Goal: Find specific page/section: Find specific page/section

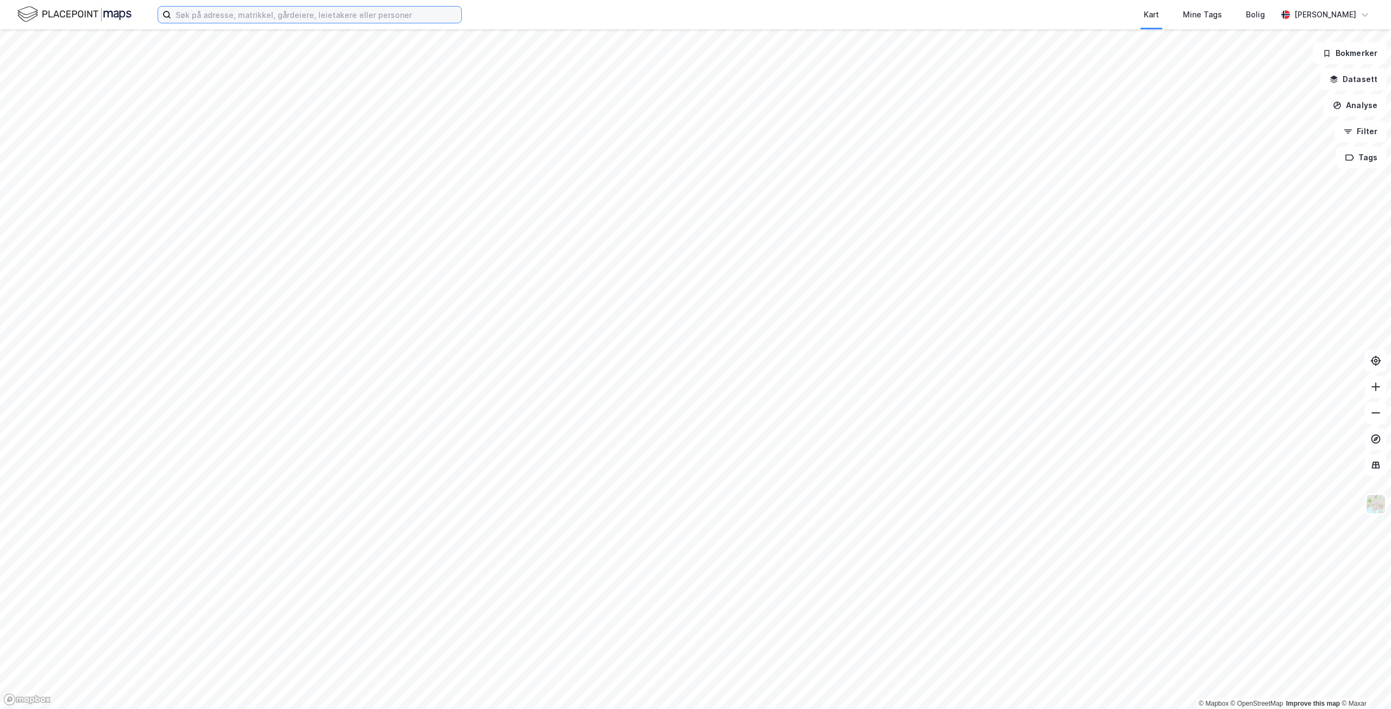
click at [204, 16] on input at bounding box center [316, 15] width 290 height 16
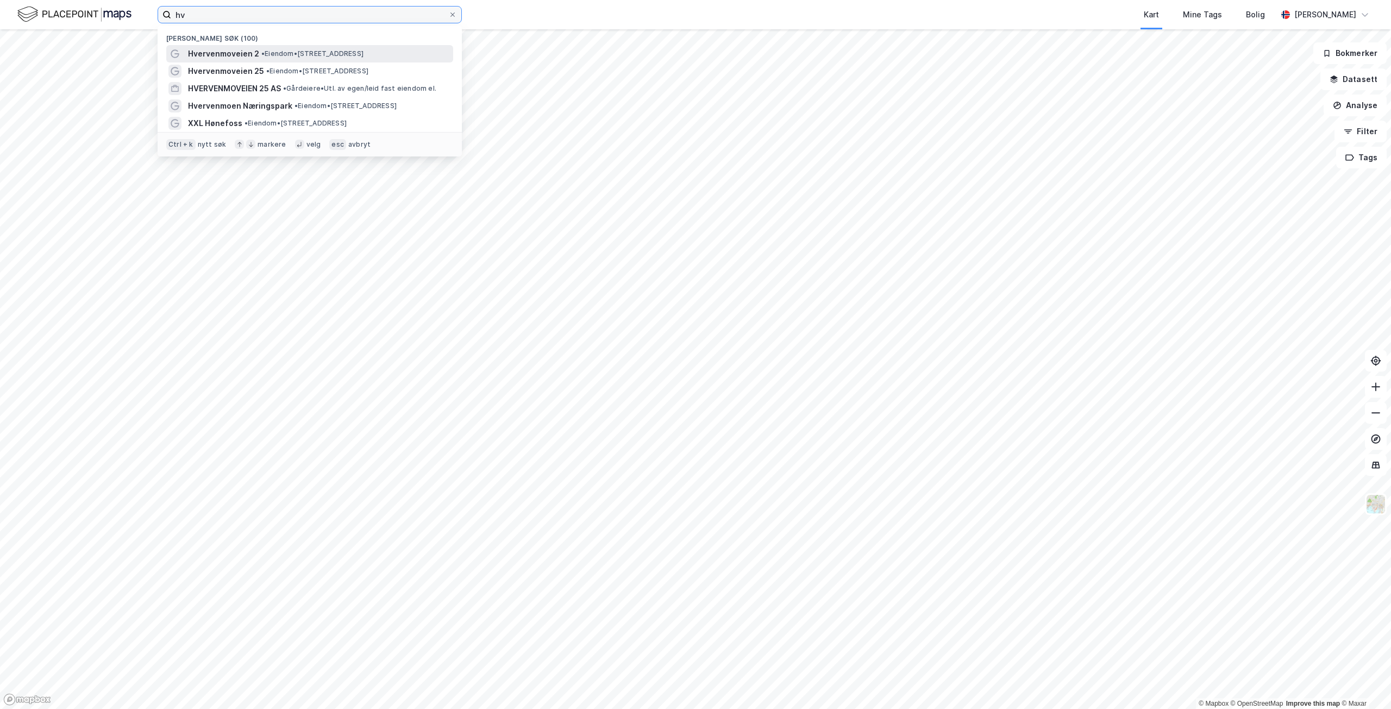
type input "hv"
click at [250, 51] on span "Hvervenmoveien 2" at bounding box center [223, 53] width 71 height 13
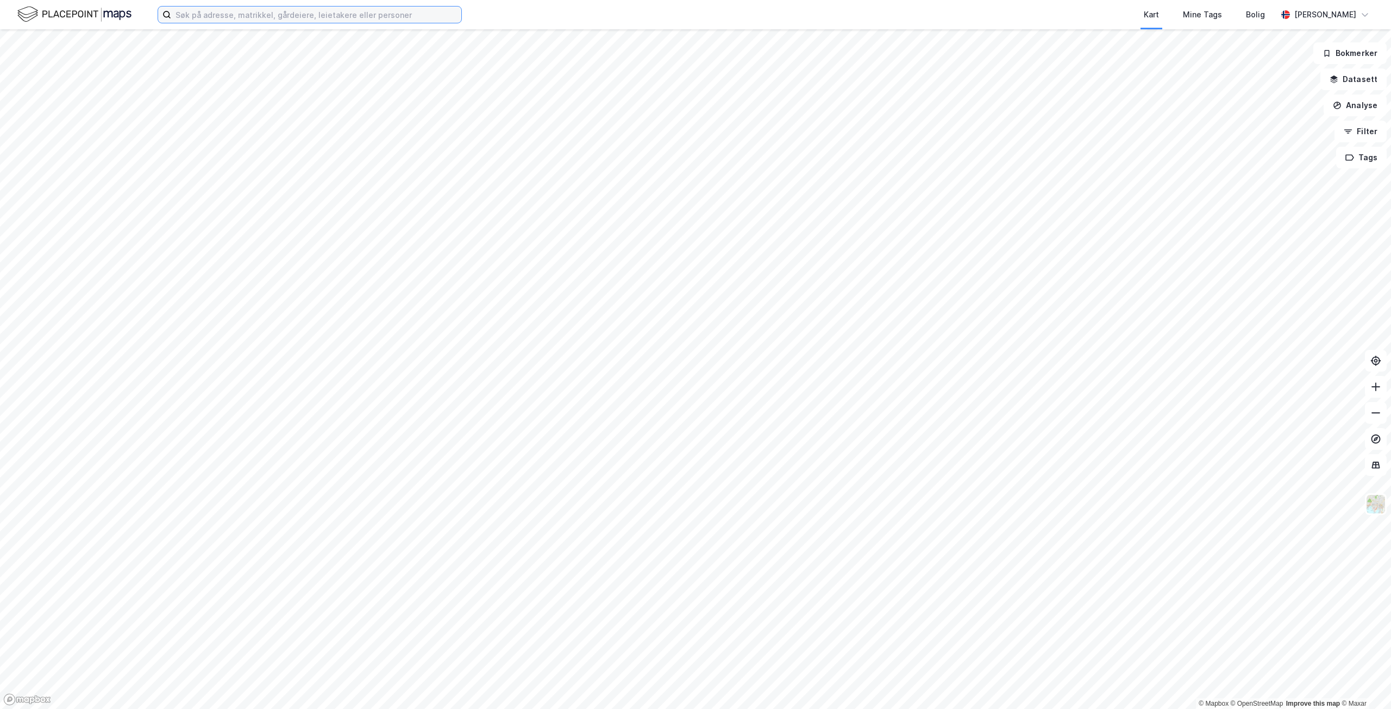
click at [274, 14] on input at bounding box center [316, 15] width 290 height 16
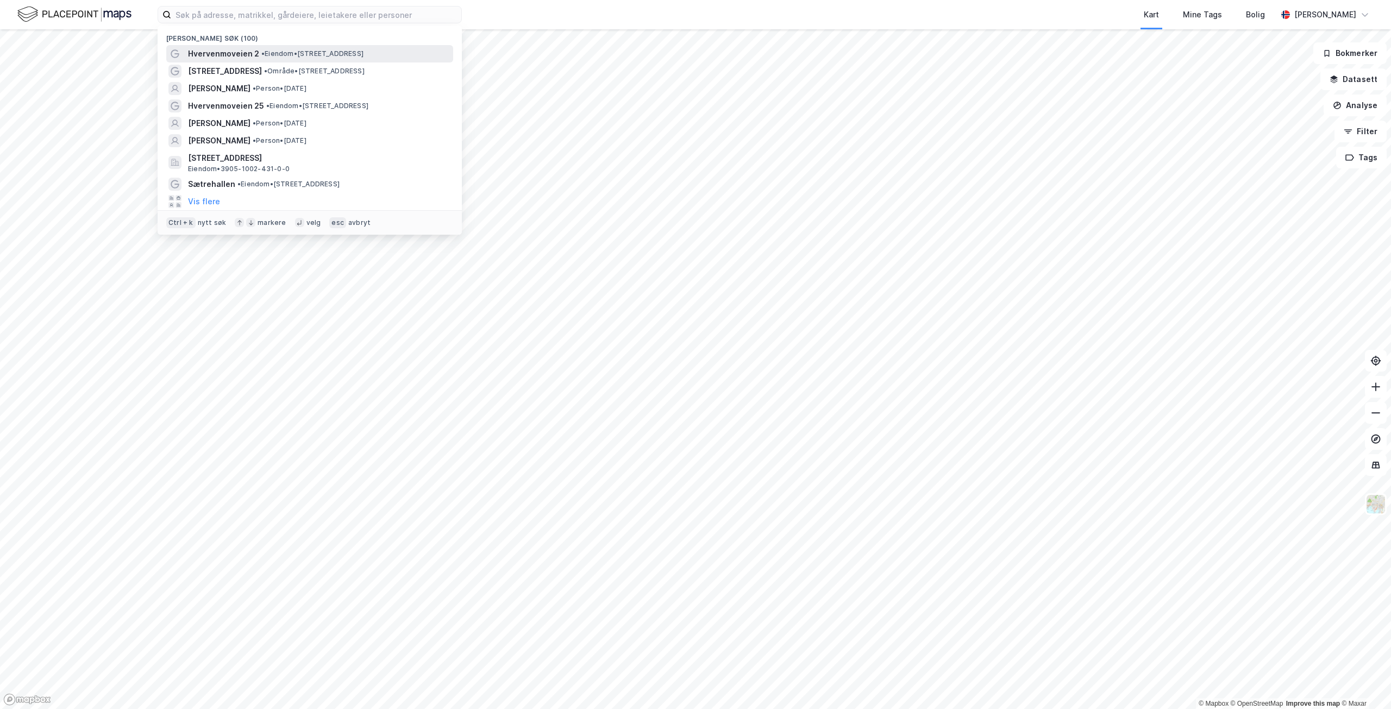
click at [287, 49] on span "• Eiendom • Hvervenmoveien 2, 3511 Hønefoss" at bounding box center [312, 53] width 102 height 9
